Goal: Use online tool/utility: Utilize a website feature to perform a specific function

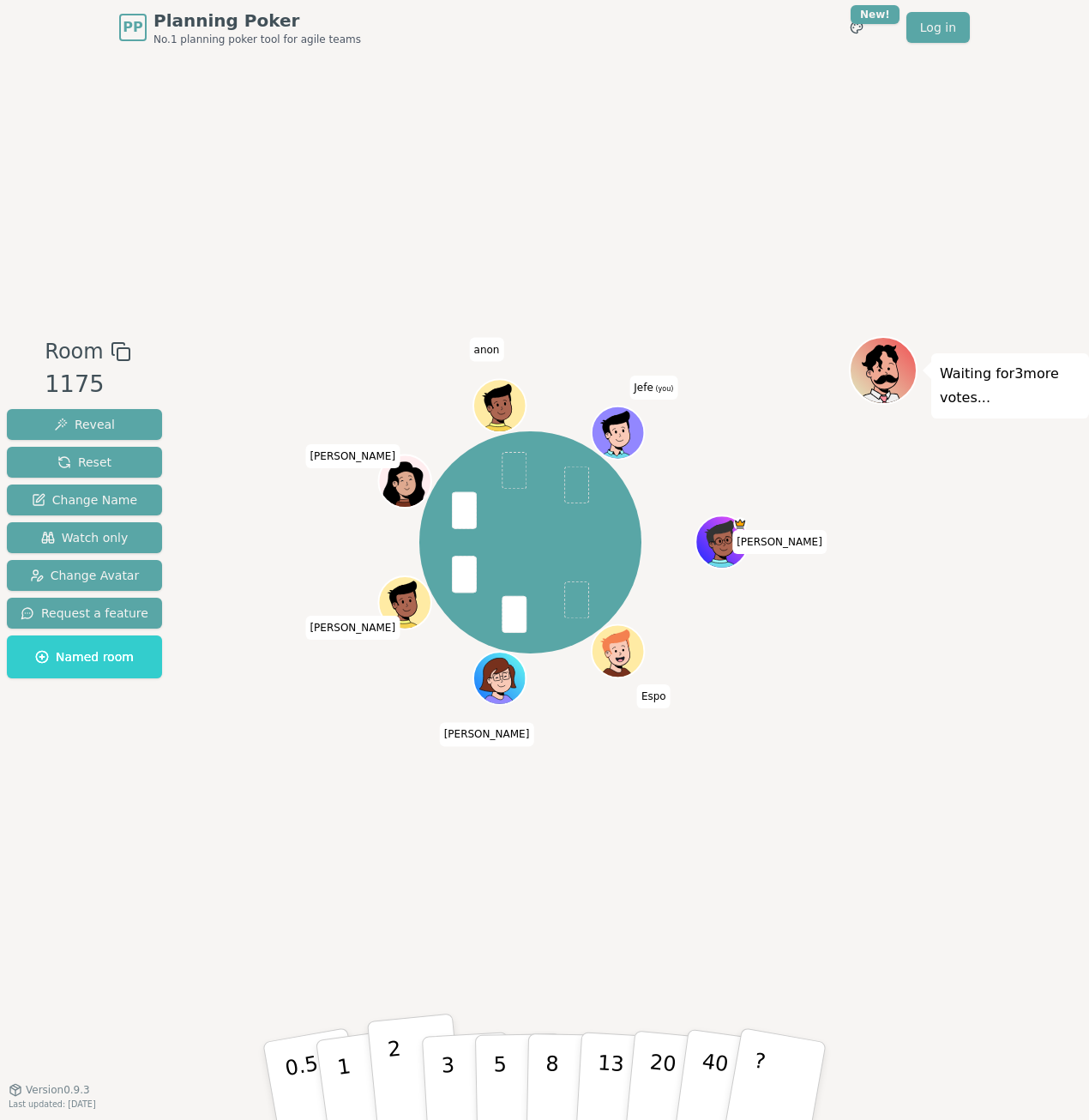
click at [385, 1082] on button "2" at bounding box center [416, 1082] width 97 height 136
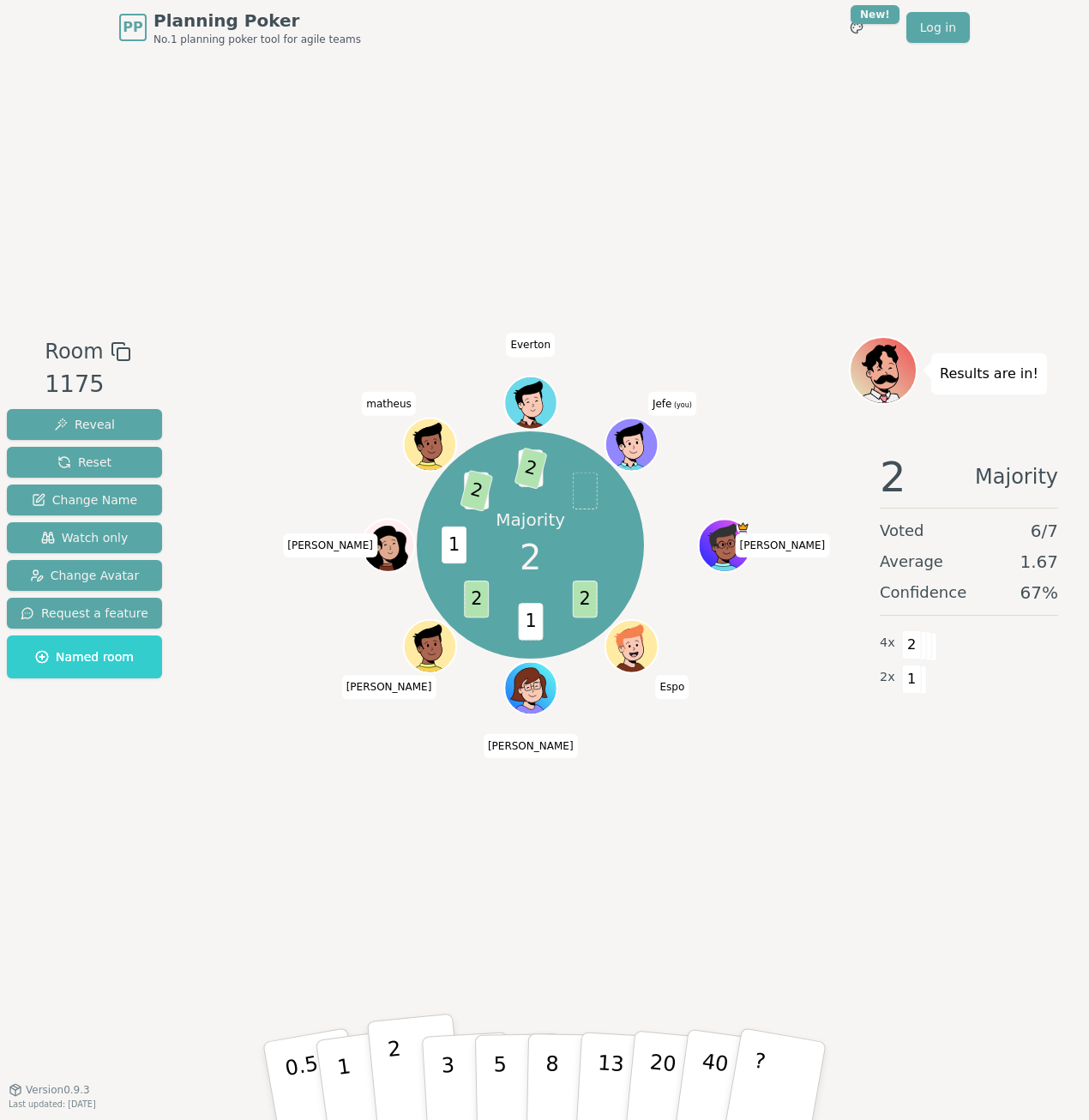
click at [399, 1109] on p "2" at bounding box center [398, 1083] width 23 height 93
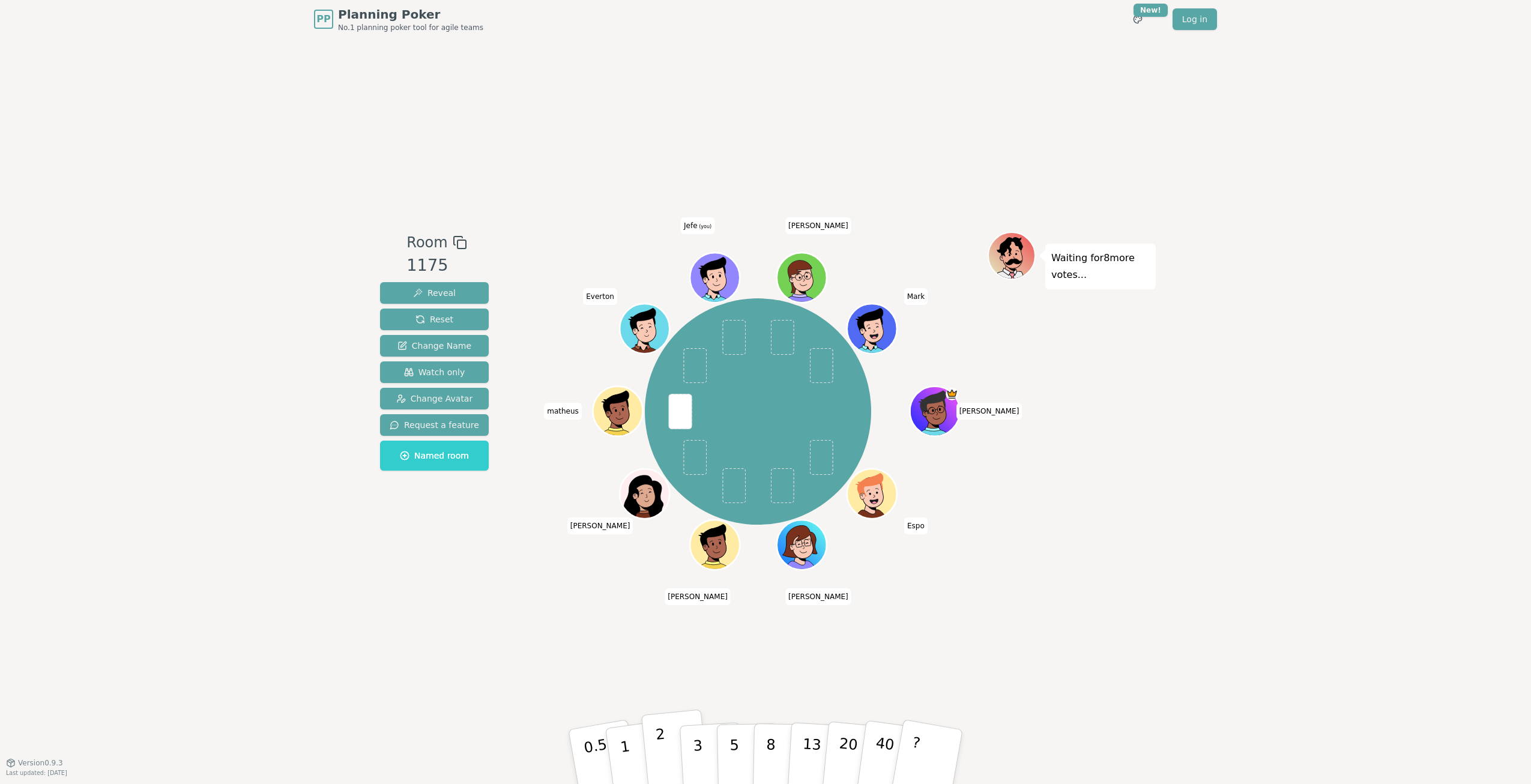
click at [657, 759] on button "2" at bounding box center [675, 757] width 68 height 95
